Goal: Use online tool/utility

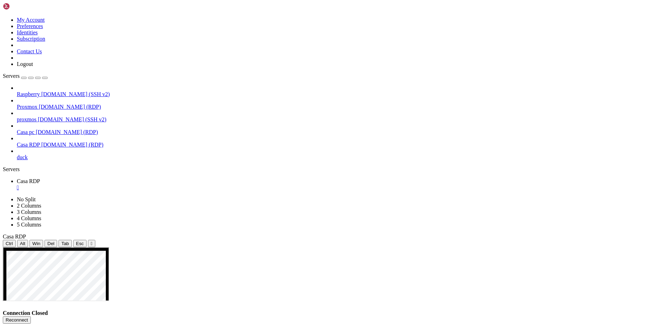
click at [31, 316] on button "Reconnect" at bounding box center [17, 319] width 28 height 7
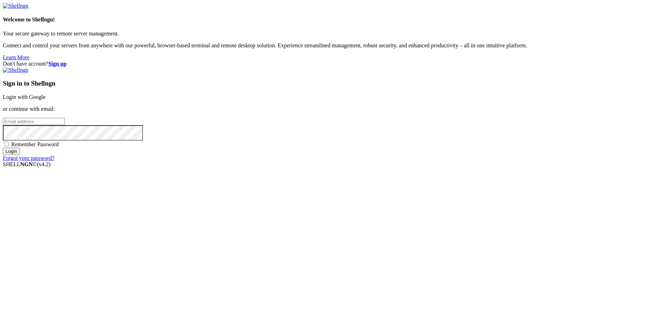
click at [46, 100] on link "Login with Google" at bounding box center [24, 97] width 43 height 6
